Goal: Navigation & Orientation: Find specific page/section

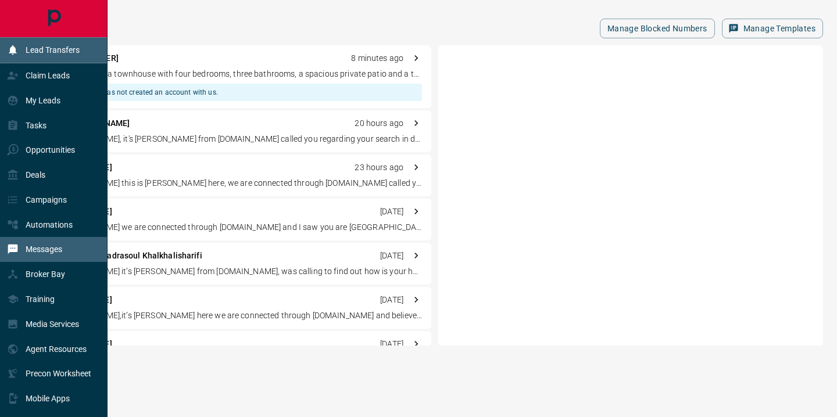
click at [52, 51] on p "Lead Transfers" at bounding box center [53, 49] width 54 height 9
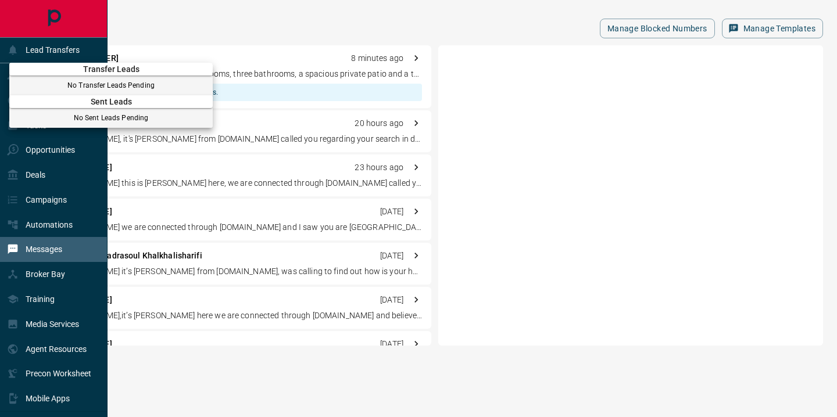
click at [584, 106] on div at bounding box center [418, 208] width 837 height 417
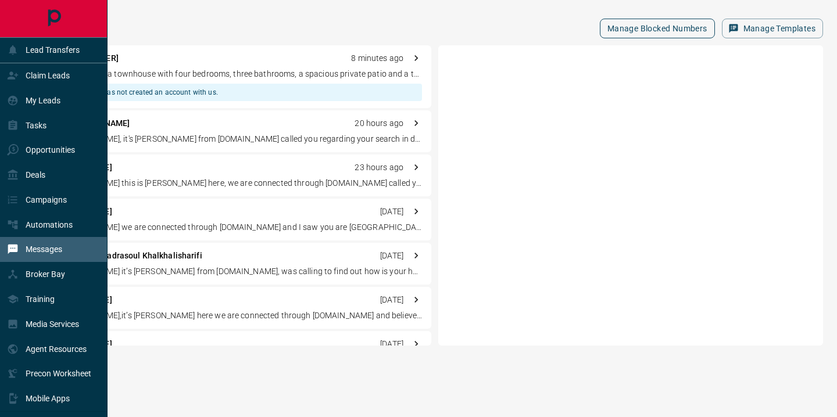
click at [637, 29] on button "Manage Blocked Numbers" at bounding box center [657, 29] width 115 height 20
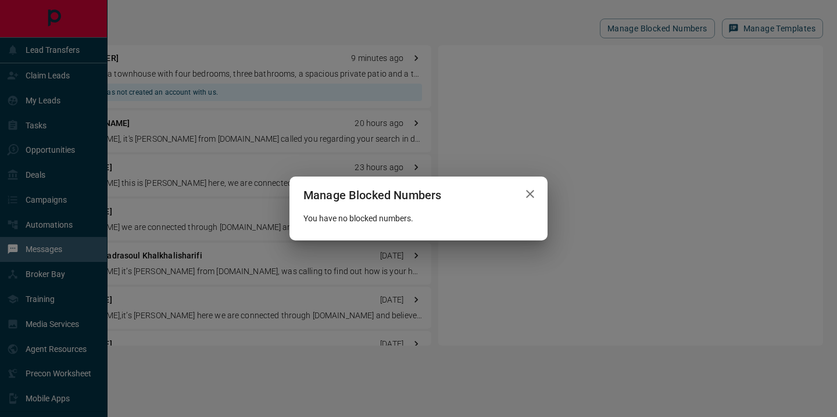
click at [530, 194] on icon "button" at bounding box center [530, 194] width 8 height 8
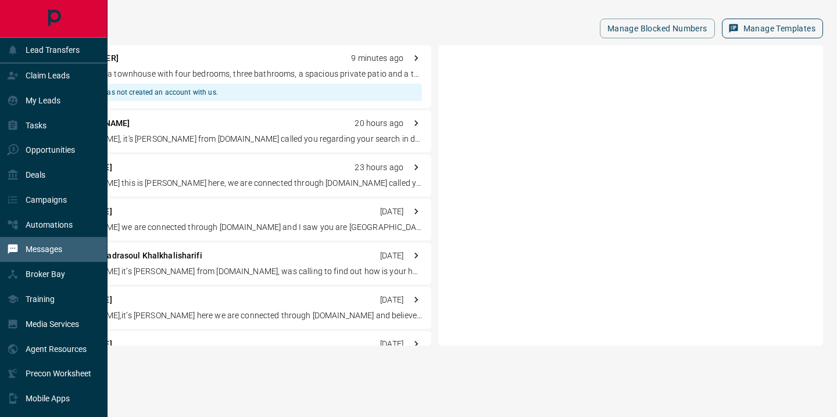
click at [772, 26] on button "Manage Templates" at bounding box center [772, 29] width 101 height 20
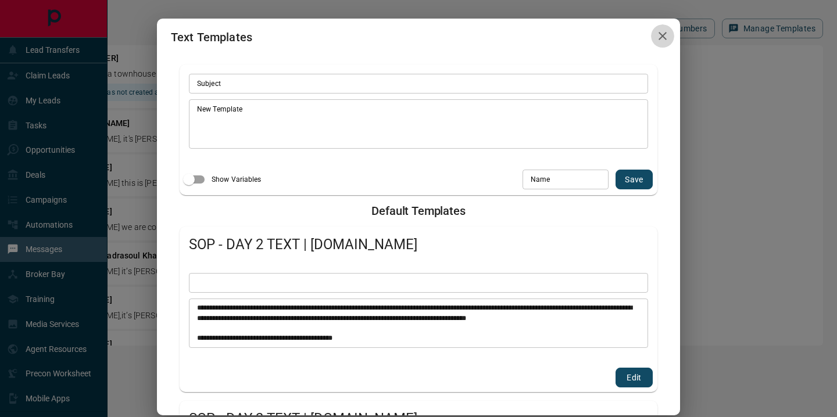
click at [665, 39] on icon "button" at bounding box center [663, 36] width 8 height 8
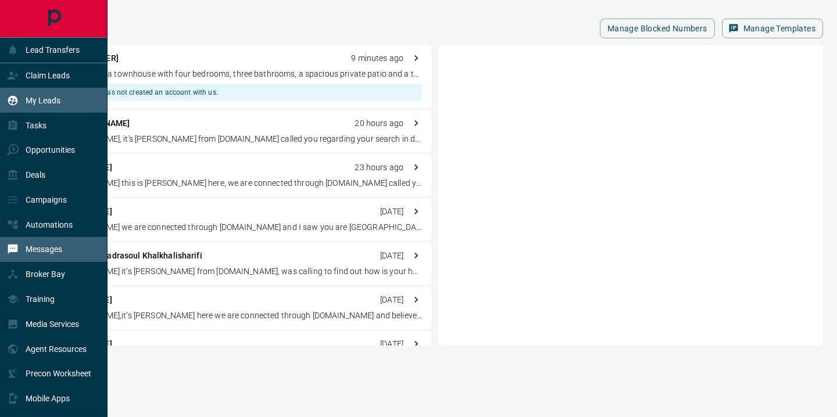
click at [34, 97] on p "My Leads" at bounding box center [43, 100] width 35 height 9
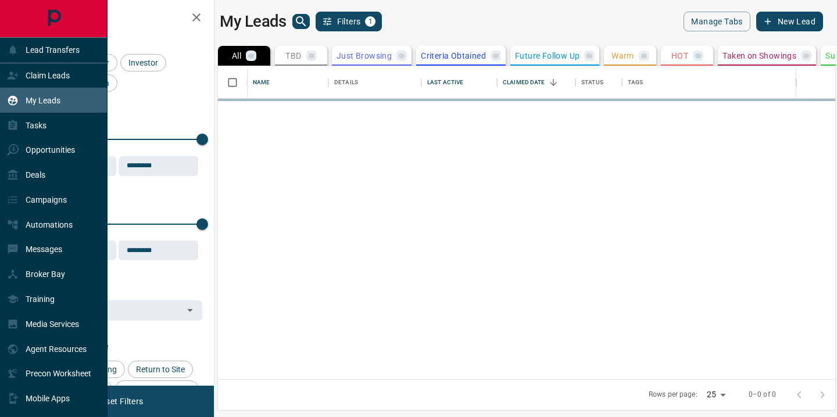
scroll to position [313, 617]
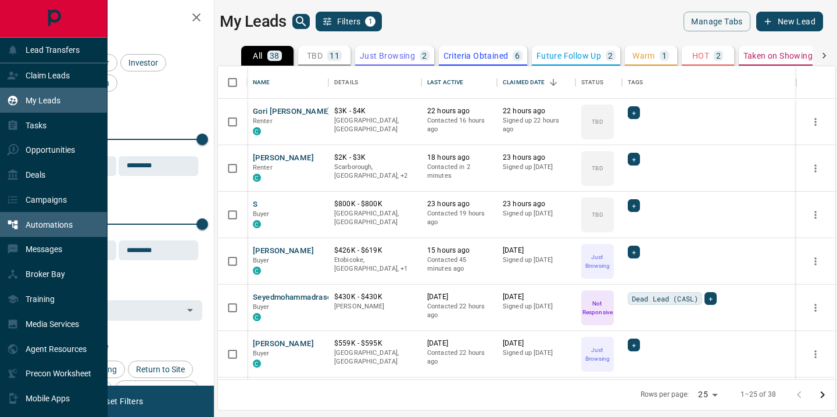
click at [30, 225] on p "Automations" at bounding box center [49, 224] width 47 height 9
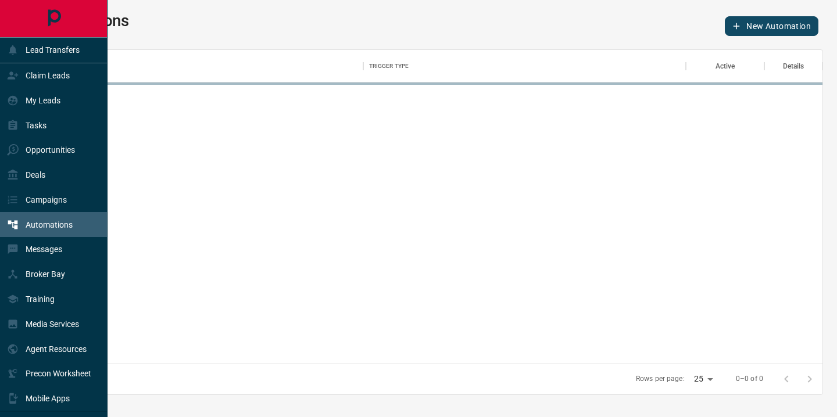
scroll to position [314, 783]
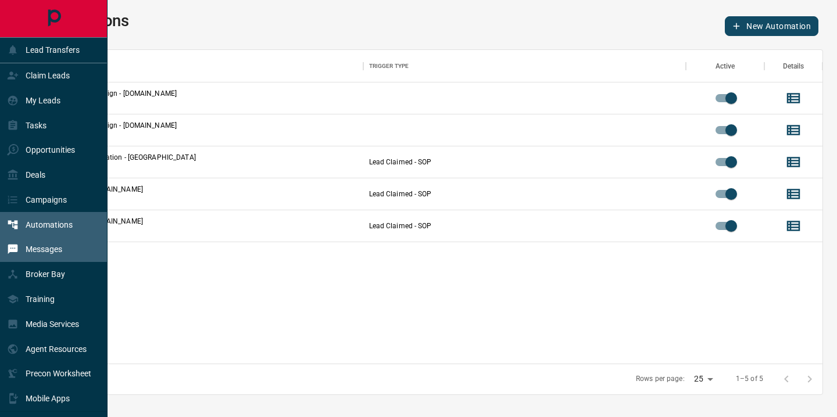
click at [41, 248] on p "Messages" at bounding box center [44, 249] width 37 height 9
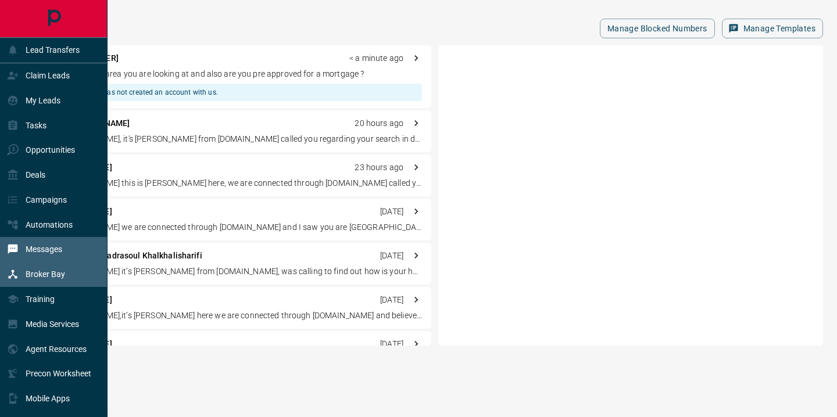
click at [42, 273] on p "Broker Bay" at bounding box center [46, 274] width 40 height 9
click at [77, 7] on div at bounding box center [53, 18] width 107 height 37
click at [47, 19] on icon "Main Page" at bounding box center [54, 18] width 26 height 26
